Goal: Task Accomplishment & Management: Manage account settings

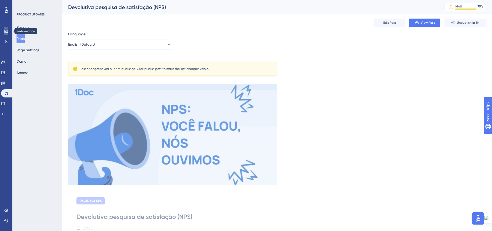
click at [7, 32] on icon at bounding box center [6, 31] width 4 height 4
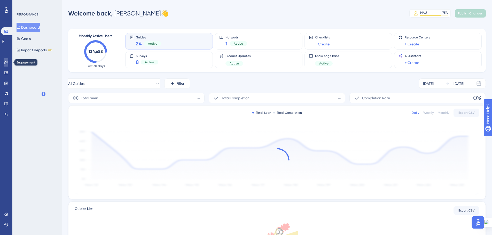
click at [6, 61] on icon at bounding box center [6, 62] width 4 height 4
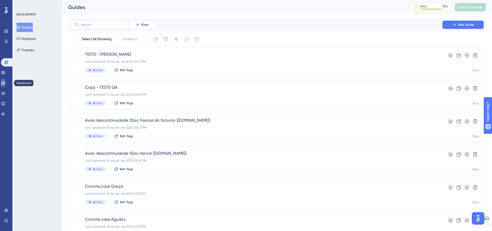
click at [4, 82] on link at bounding box center [3, 83] width 4 height 8
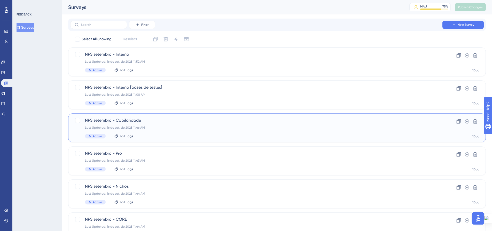
click at [150, 126] on div "Last Updated: 16 de set. de 2025 11:46 AM" at bounding box center [256, 128] width 343 height 4
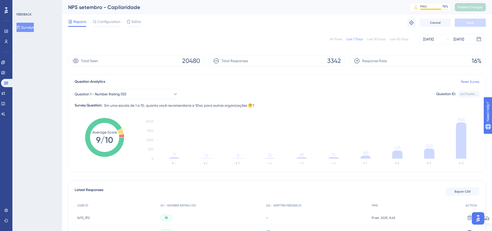
click at [27, 28] on button "Surveys" at bounding box center [25, 27] width 17 height 9
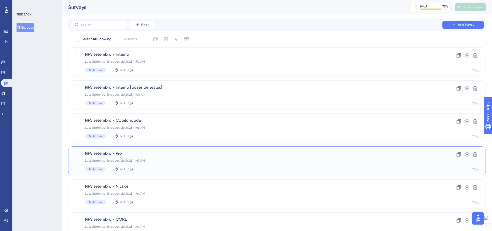
click at [125, 159] on div "Last Updated: 16 de set. de 2025 11:43 AM" at bounding box center [256, 161] width 343 height 4
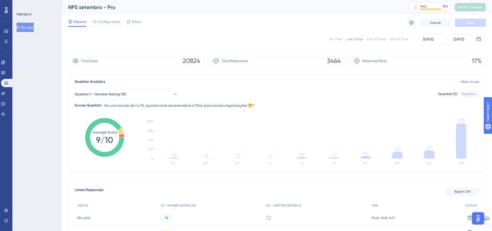
click at [26, 29] on button "Surveys" at bounding box center [25, 27] width 17 height 9
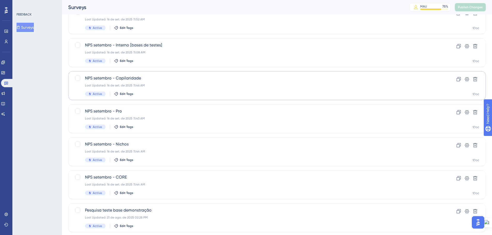
scroll to position [52, 0]
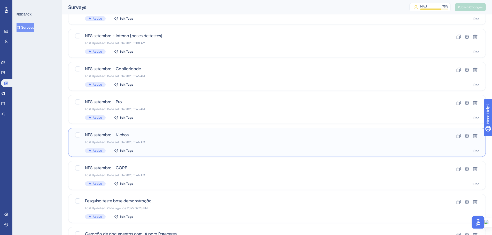
click at [137, 140] on div "NPS setembro - Nichos Last Updated: 16 de set. de 2025 11:44 AM Active Edit Tags" at bounding box center [256, 142] width 343 height 21
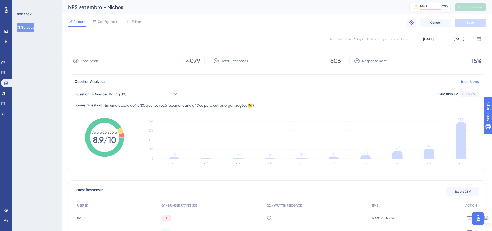
drag, startPoint x: 25, startPoint y: 28, endPoint x: 31, endPoint y: 42, distance: 15.3
click at [25, 28] on button "Surveys" at bounding box center [25, 27] width 17 height 9
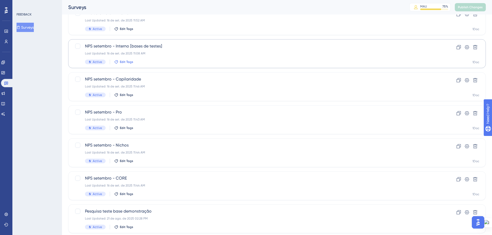
scroll to position [52, 0]
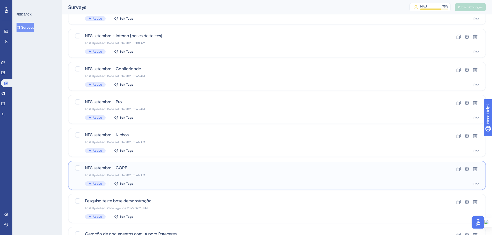
click at [119, 171] on div "NPS setembro - CORE Last Updated: 16 de set. de 2025 11:44 AM Active Edit Tags" at bounding box center [256, 175] width 343 height 21
